Goal: Transaction & Acquisition: Register for event/course

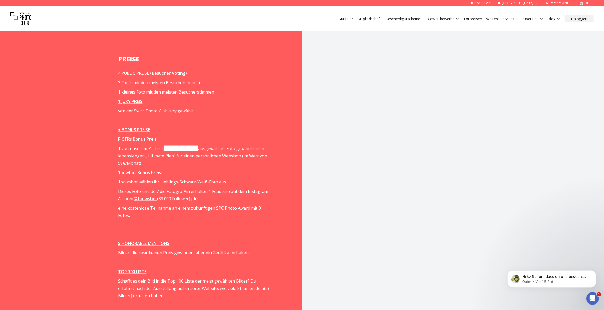
scroll to position [736, 0]
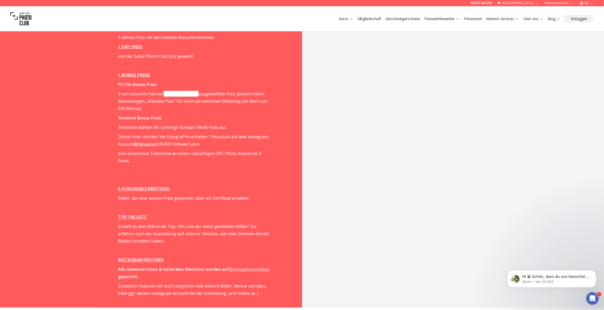
click at [211, 135] on p "Dieses Foto und der/ die Fotograf*in erhalten 1 Feauture auf dem Instagram-Acco…" at bounding box center [194, 140] width 153 height 15
click at [187, 91] on p "1 von unserem Partner [DOMAIN_NAME] ausgewähltes Foto gewinnt einen lebenslange…" at bounding box center [194, 101] width 153 height 22
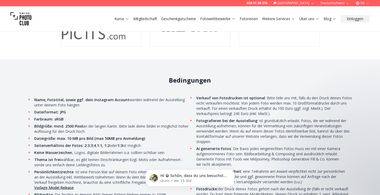
scroll to position [1620, 0]
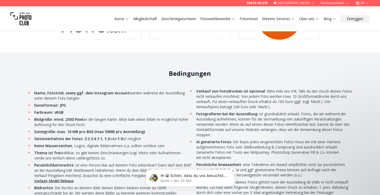
click at [0, 188] on html "Hi 😀 Schön, dass du uns besuchst. Stell' uns gerne jederzeit Fragen oder hinter…" at bounding box center [190, 176] width 380 height 37
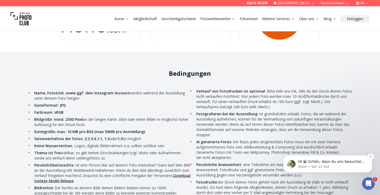
scroll to position [0, 0]
click at [364, 181] on icon "Intercom-Nachrichtendienst öffnen" at bounding box center [367, 182] width 9 height 9
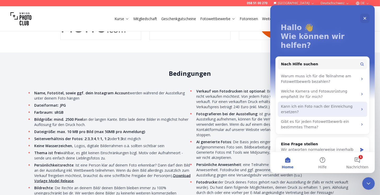
scroll to position [23, 0]
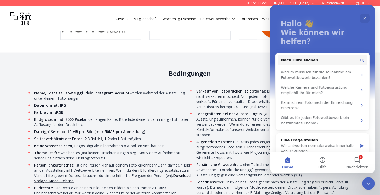
click at [251, 122] on ul "Name, Fototitel, sowie ggf. dein Instagram Account werden während der Ausstellu…" at bounding box center [190, 158] width 326 height 138
click at [362, 165] on span "Nachrichten" at bounding box center [357, 167] width 22 height 4
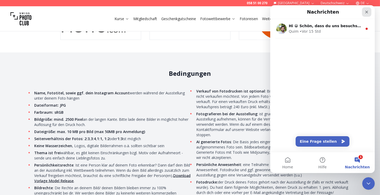
click at [364, 13] on div "Schließen" at bounding box center [365, 11] width 9 height 9
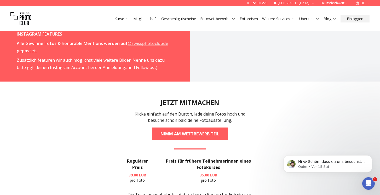
scroll to position [959, 0]
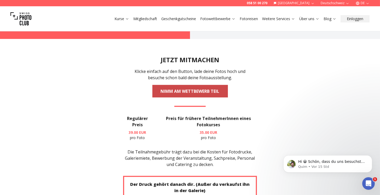
click at [181, 85] on link "NIMM AM WETTBEWERB TEIL" at bounding box center [189, 91] width 75 height 13
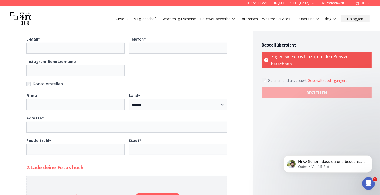
scroll to position [134, 0]
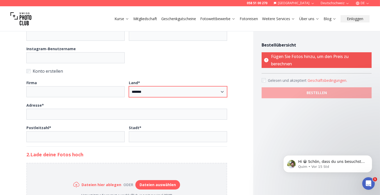
click at [148, 94] on select "**********" at bounding box center [178, 91] width 98 height 11
select select "*******"
click at [129, 86] on select "**********" at bounding box center [178, 91] width 98 height 11
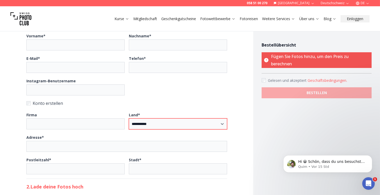
scroll to position [74, 0]
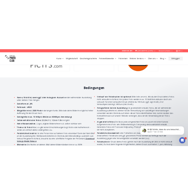
scroll to position [1618, 0]
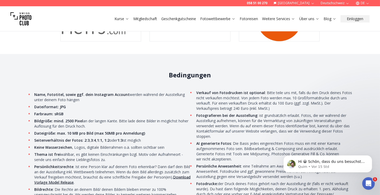
click at [112, 138] on li "Seitenverhältnis der Fotos: 2:3 , 3:4 , 1:1, 1:2 oder 1:3 ist möglich" at bounding box center [112, 140] width 158 height 5
click at [107, 138] on strong "1:1, 1:2" at bounding box center [103, 140] width 13 height 5
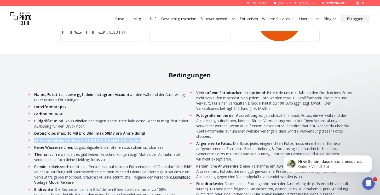
click at [107, 138] on strong "1:1, 1:2" at bounding box center [103, 140] width 13 height 5
click at [102, 138] on strong "1:1, 1:2" at bounding box center [103, 140] width 13 height 5
click at [93, 138] on li "Seitenverhältnis der Fotos: 2:3 , 3:4 , 1:1, 1:2 oder 1:3 ist möglich" at bounding box center [112, 140] width 158 height 5
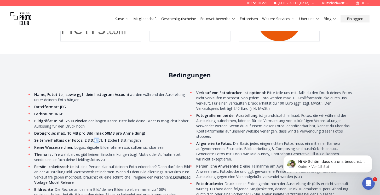
click at [93, 138] on li "Seitenverhältnis der Fotos: 2:3 , 3:4 , 1:1, 1:2 oder 1:3 ist möglich" at bounding box center [112, 140] width 158 height 5
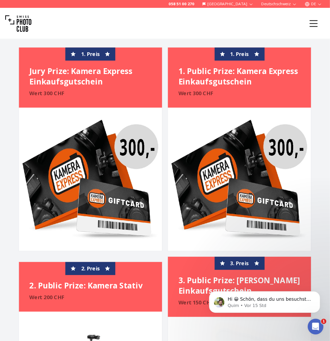
scroll to position [1585, 0]
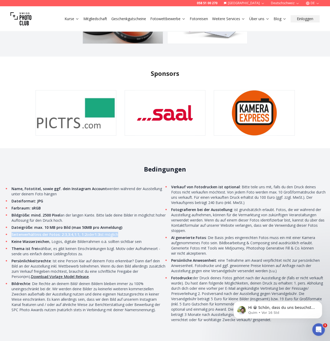
click at [109, 232] on li "Seitenverhältnis der Fotos: 2:3 , 3:4 , 1:1, 1:2 oder 1:3 ist möglich" at bounding box center [88, 234] width 156 height 5
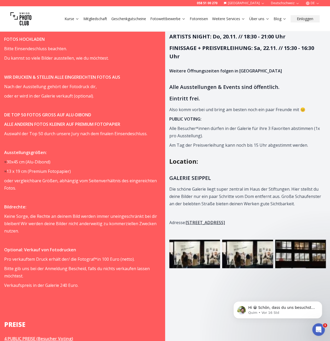
scroll to position [409, 0]
